Goal: Task Accomplishment & Management: Use online tool/utility

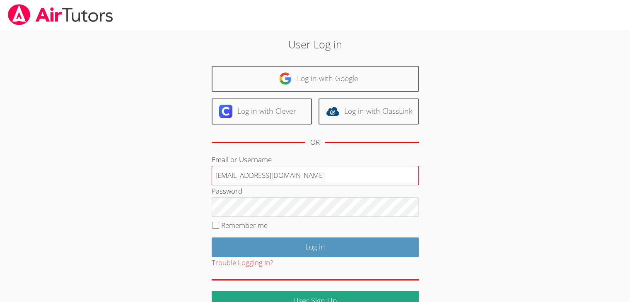
type input "info@pace-tutoring.com"
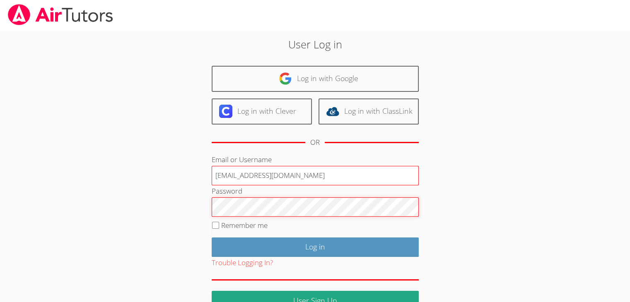
click at [212, 238] on input "Log in" at bounding box center [315, 247] width 207 height 19
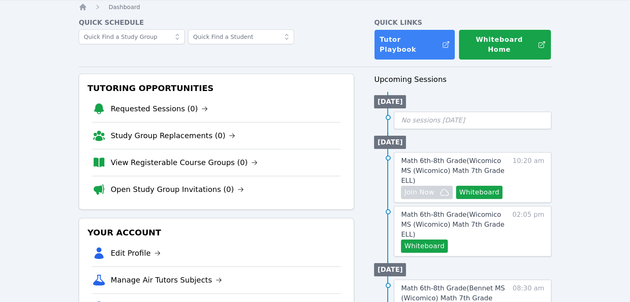
scroll to position [41, 0]
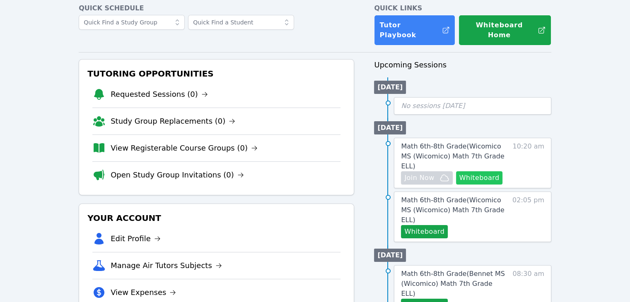
click at [466, 171] on button "Whiteboard" at bounding box center [479, 177] width 47 height 13
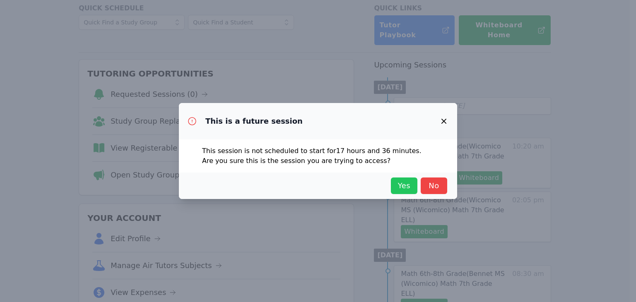
click at [401, 181] on span "Yes" at bounding box center [404, 186] width 18 height 12
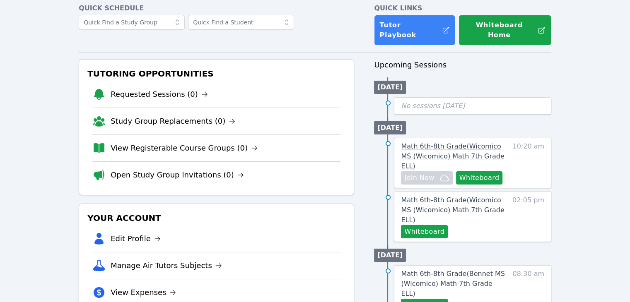
click at [441, 142] on span "Math 6th-8th Grade ( Wicomico MS (Wicomico) Math 7th Grade ELL )" at bounding box center [452, 156] width 103 height 28
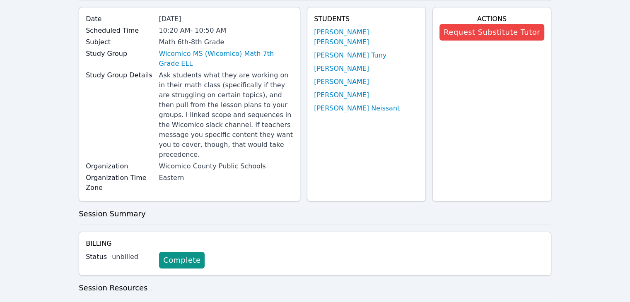
scroll to position [41, 0]
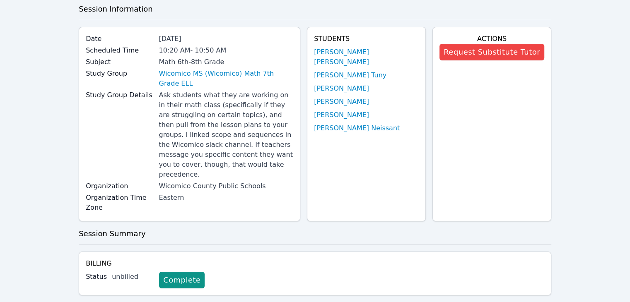
drag, startPoint x: 8, startPoint y: 123, endPoint x: 22, endPoint y: 116, distance: 15.0
click at [8, 123] on div "Home Sessions Study Groups Students Messages Open user menu [PERSON_NAME] Open …" at bounding box center [315, 264] width 630 height 611
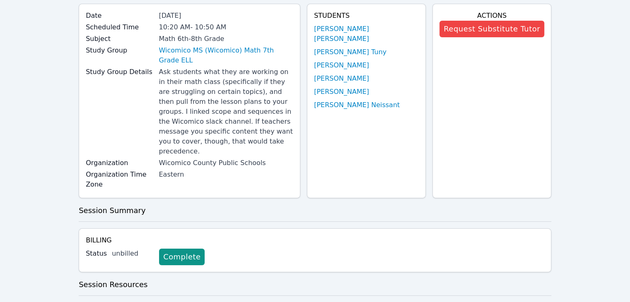
scroll to position [83, 0]
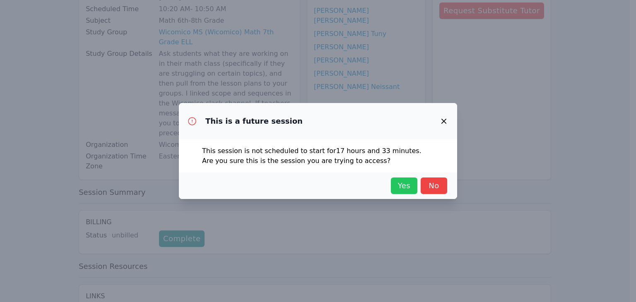
click at [398, 183] on span "Yes" at bounding box center [404, 186] width 18 height 12
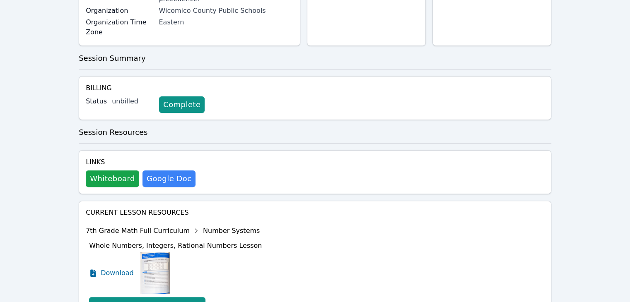
scroll to position [268, 0]
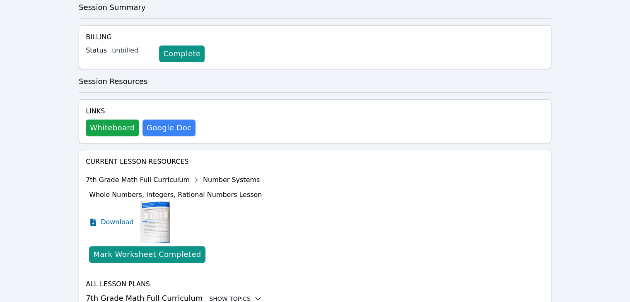
click at [220, 295] on div "Show Topics" at bounding box center [235, 299] width 53 height 8
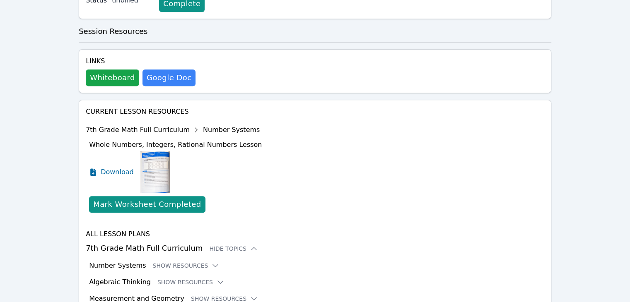
scroll to position [336, 0]
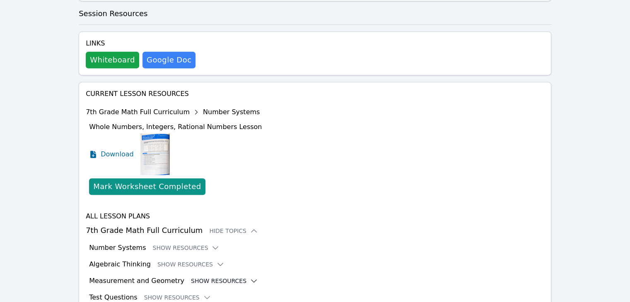
click at [191, 277] on button "Show Resources" at bounding box center [224, 281] width 67 height 8
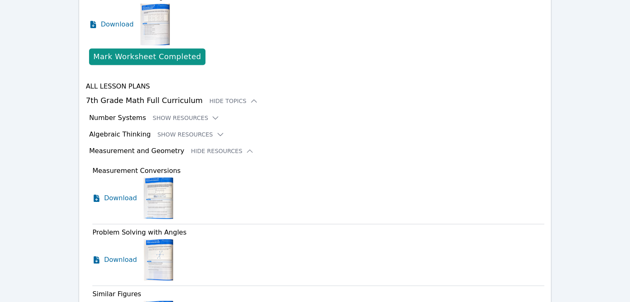
scroll to position [460, 0]
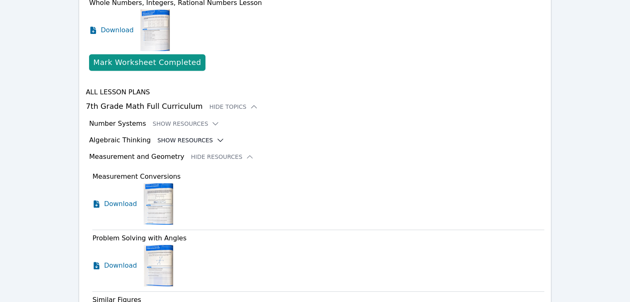
click at [186, 136] on button "Show Resources" at bounding box center [190, 140] width 67 height 8
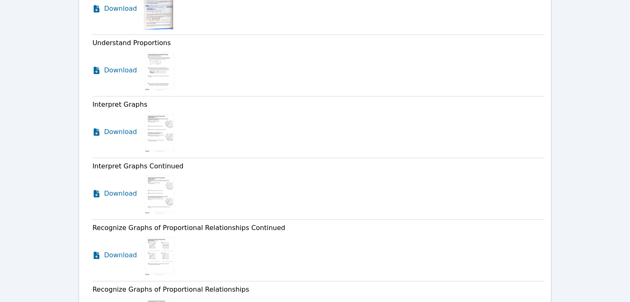
scroll to position [679, 0]
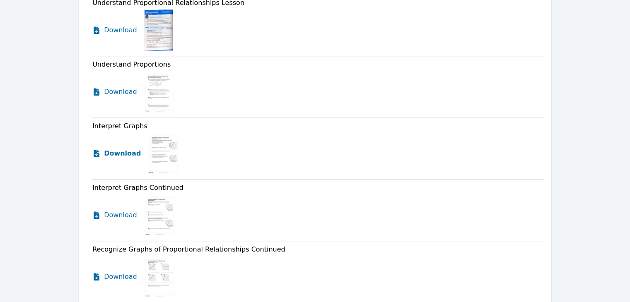
click at [105, 149] on span "Download" at bounding box center [122, 154] width 37 height 10
click at [114, 210] on span "Download" at bounding box center [122, 215] width 37 height 10
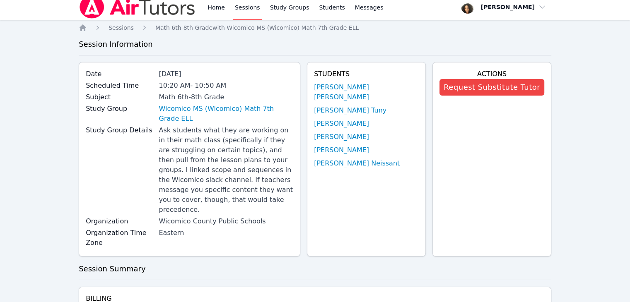
scroll to position [0, 0]
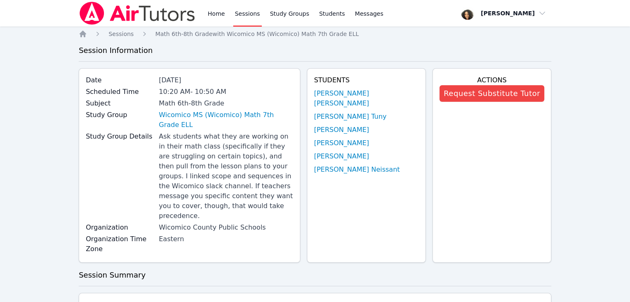
click at [122, 15] on img at bounding box center [137, 13] width 117 height 23
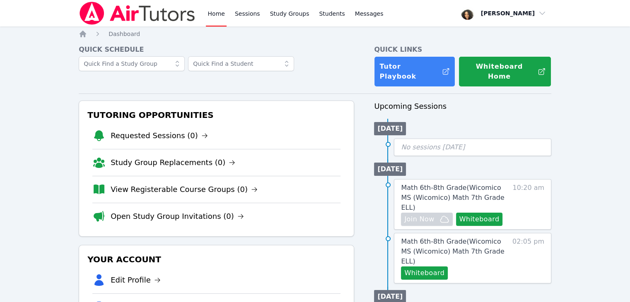
drag, startPoint x: 437, startPoint y: 245, endPoint x: 499, endPoint y: 252, distance: 62.2
click at [500, 252] on div "Math 6th-8th Grade ( Wicomico MS (Wicomico) Math 7th Grade ELL ) Whiteboard 02:…" at bounding box center [472, 258] width 157 height 51
click at [439, 267] on button "Whiteboard" at bounding box center [424, 273] width 47 height 13
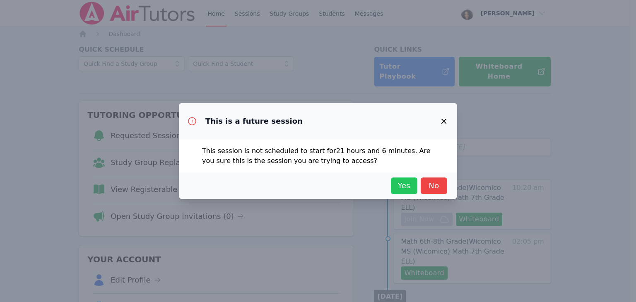
click at [409, 180] on span "Yes" at bounding box center [404, 186] width 18 height 12
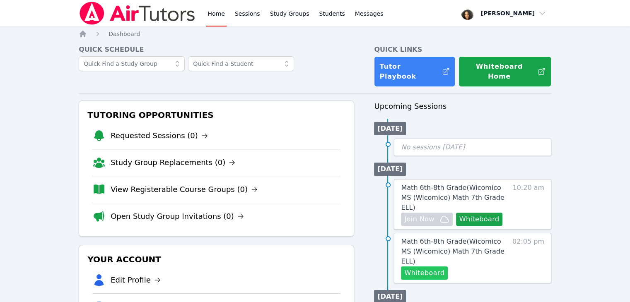
click at [432, 267] on button "Whiteboard" at bounding box center [424, 273] width 47 height 13
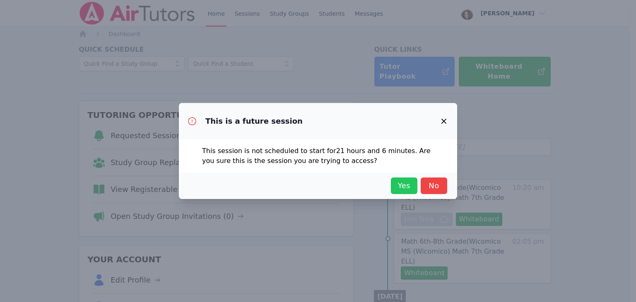
click at [398, 184] on span "Yes" at bounding box center [404, 186] width 18 height 12
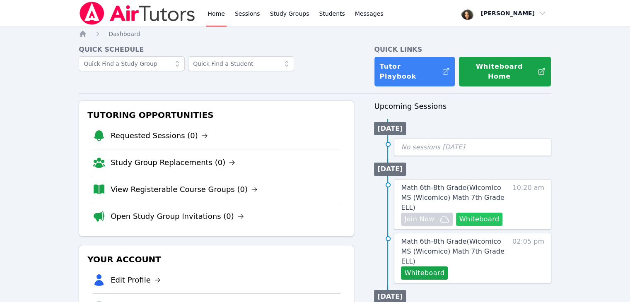
click at [474, 213] on button "Whiteboard" at bounding box center [479, 219] width 47 height 13
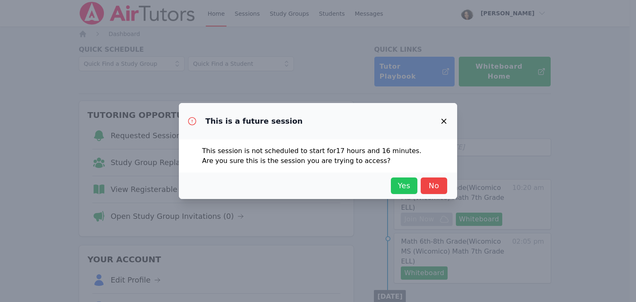
click at [402, 193] on button "Yes" at bounding box center [404, 186] width 27 height 17
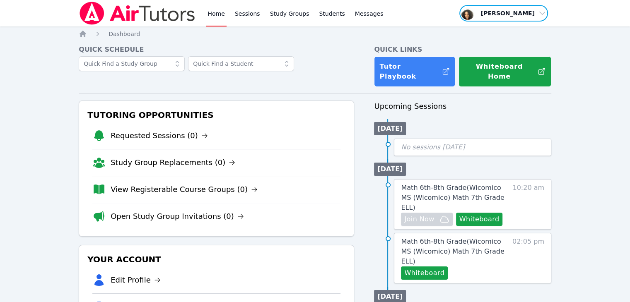
click at [514, 20] on span "button" at bounding box center [504, 13] width 90 height 18
click at [509, 43] on button "Logout" at bounding box center [507, 47] width 80 height 15
